Goal: Check status: Check status

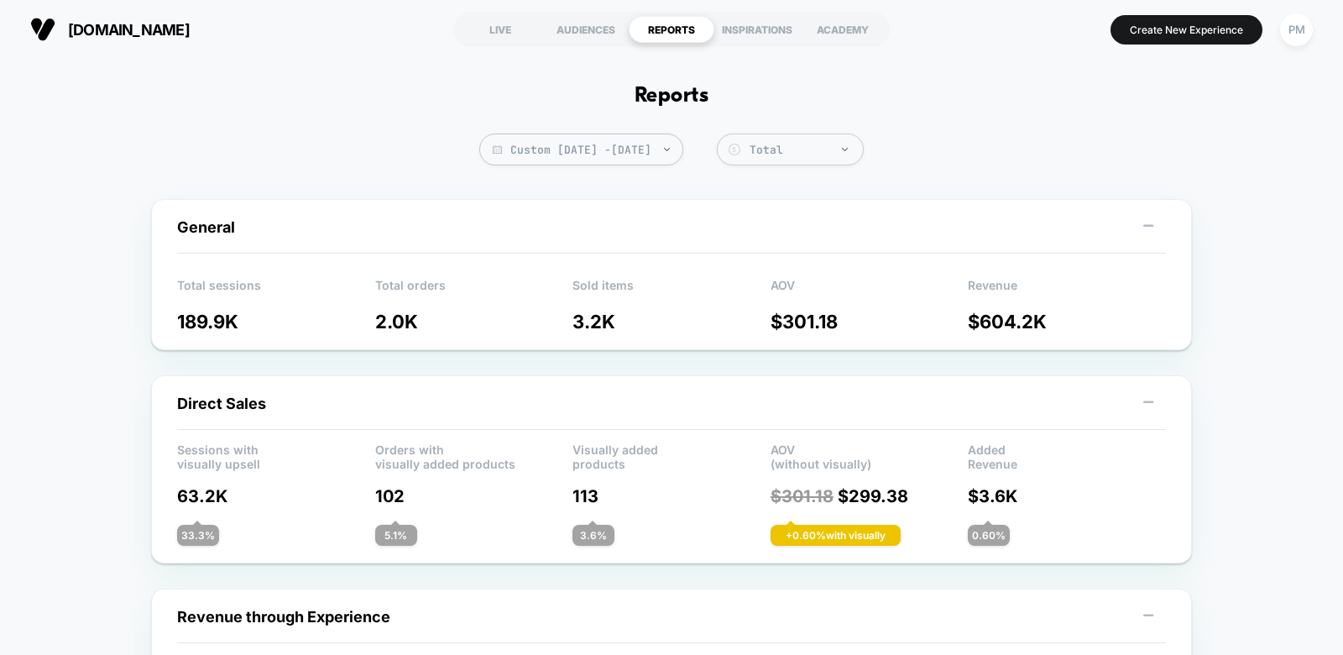
click at [632, 155] on span "Custom [DATE] - [DATE]" at bounding box center [581, 150] width 204 height 32
select select "*"
select select "****"
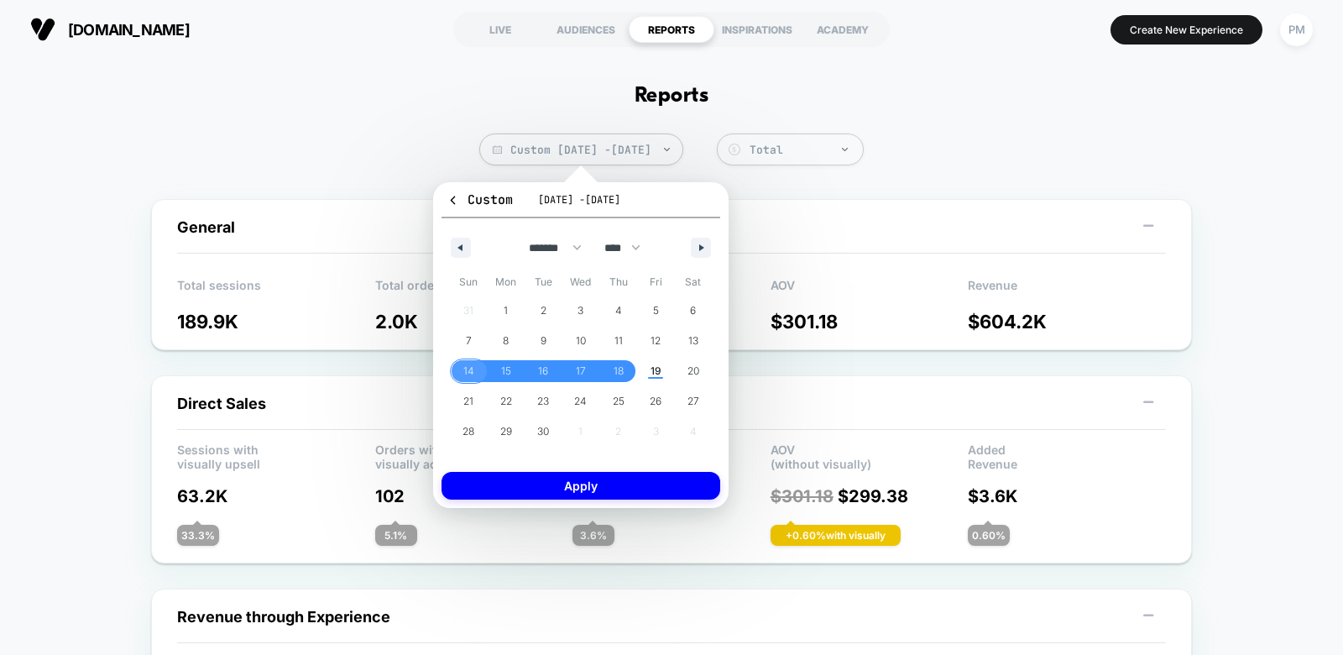
click at [466, 370] on span "14" at bounding box center [469, 371] width 11 height 30
click at [655, 374] on span "19" at bounding box center [656, 371] width 11 height 30
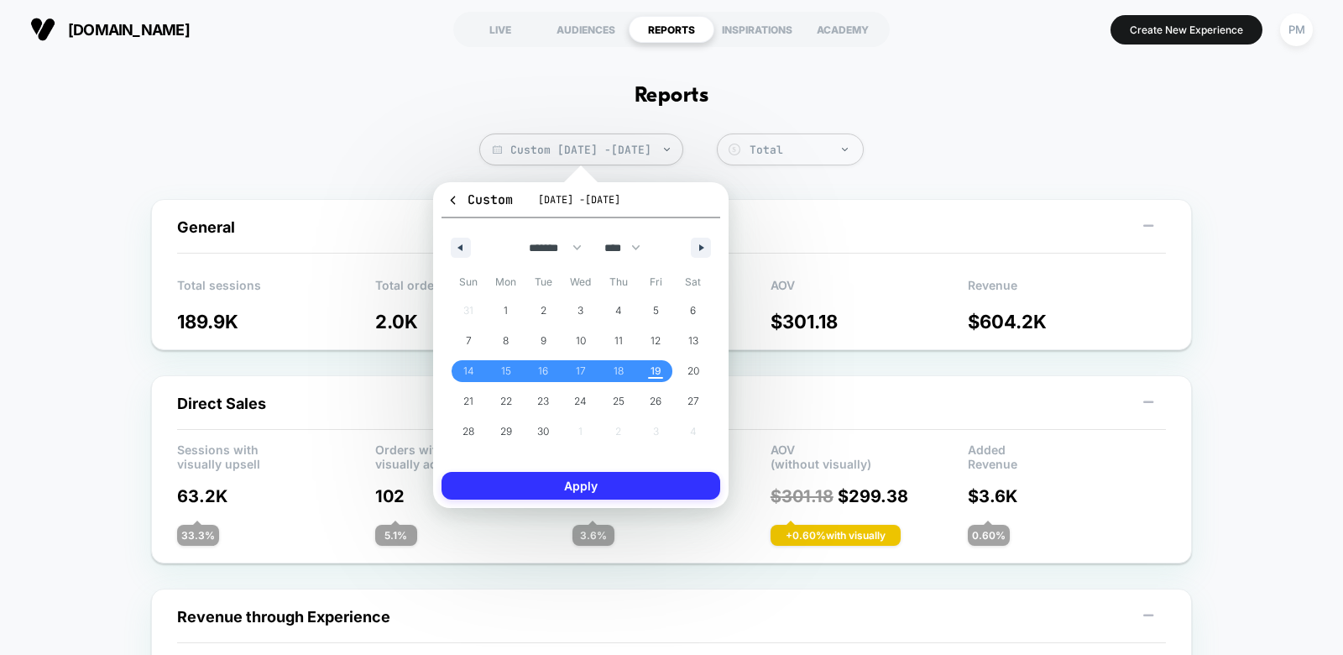
click at [643, 484] on button "Apply" at bounding box center [581, 486] width 279 height 28
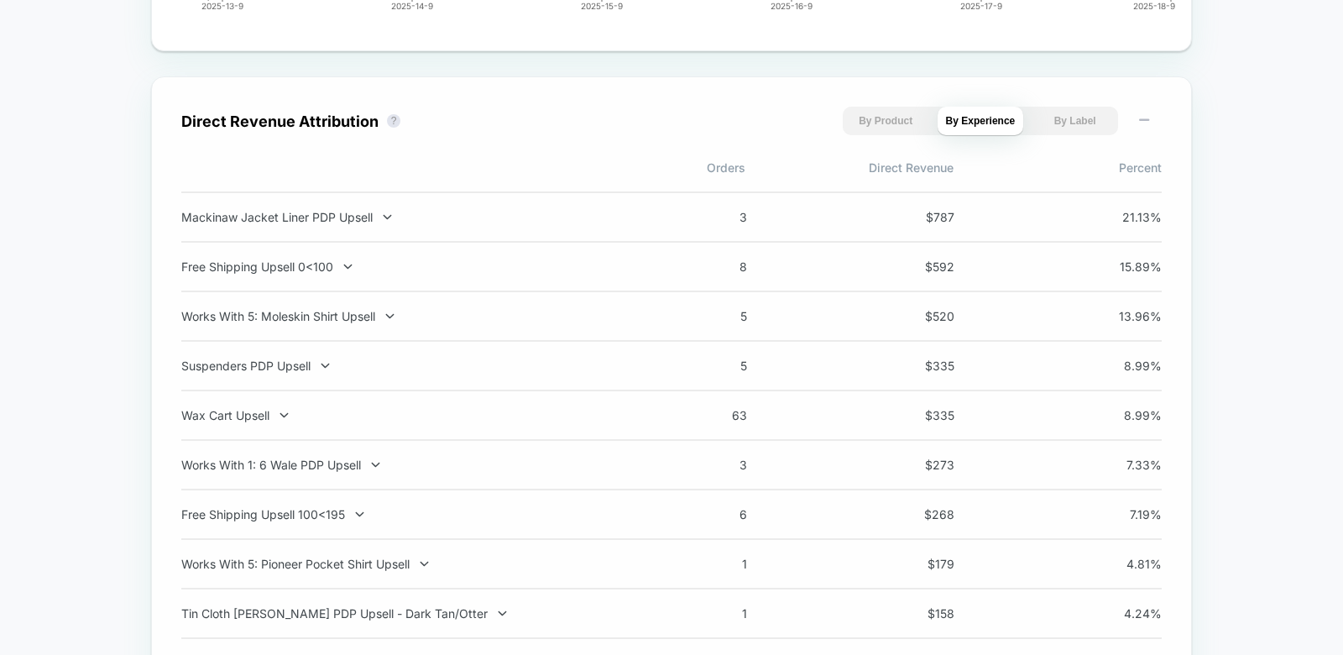
scroll to position [1148, 0]
